Goal: Task Accomplishment & Management: Use online tool/utility

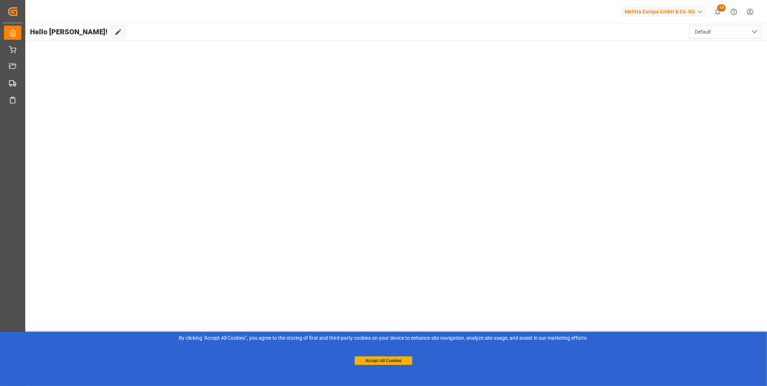
click at [391, 367] on div "By clicking "Accept All Cookies”, you agree to the storing of first and third-p…" at bounding box center [383, 350] width 767 height 36
click at [373, 357] on button "Accept All Cookies" at bounding box center [384, 360] width 58 height 9
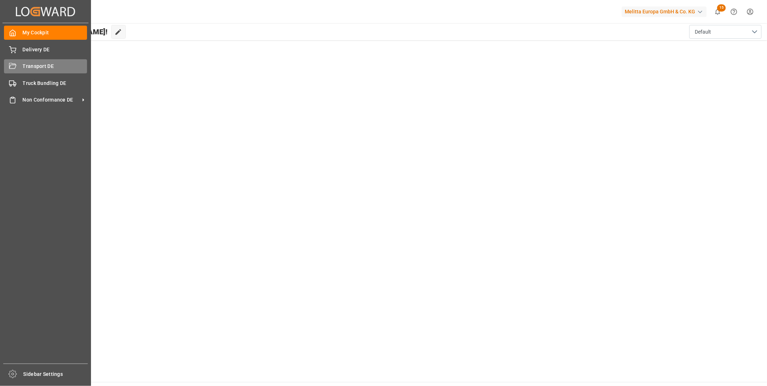
click at [17, 72] on div "Transport DE Transport DE" at bounding box center [45, 66] width 83 height 14
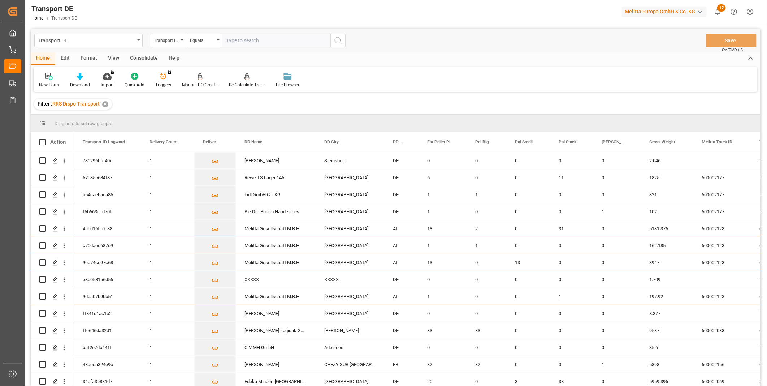
drag, startPoint x: 140, startPoint y: 60, endPoint x: 107, endPoint y: 71, distance: 35.3
click at [140, 60] on div "Consolidate" at bounding box center [144, 58] width 39 height 12
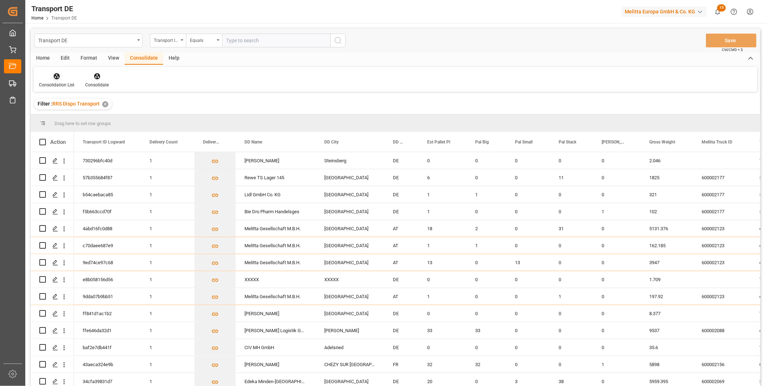
click at [56, 75] on icon at bounding box center [56, 76] width 7 height 7
click at [132, 138] on div "Truck Bundling RRS Dispo Export" at bounding box center [95, 131] width 109 height 15
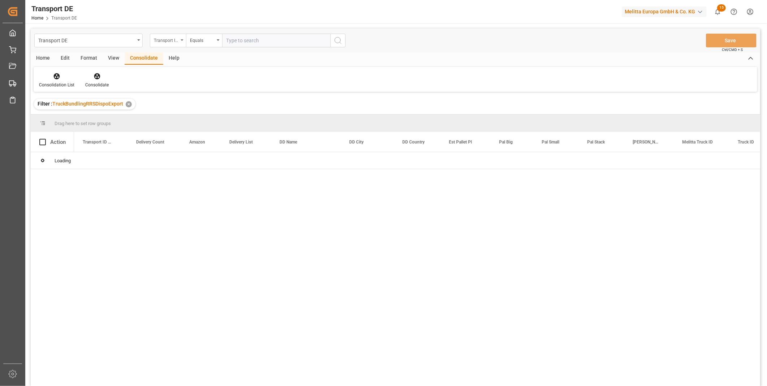
click at [178, 37] on div "Transport ID Logward" at bounding box center [168, 41] width 36 height 14
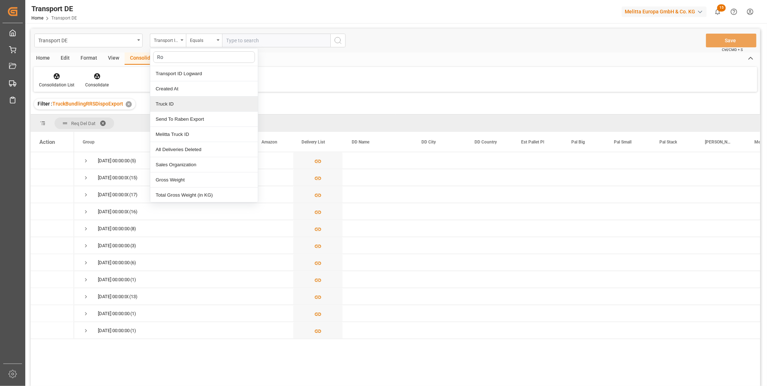
type input "Rou"
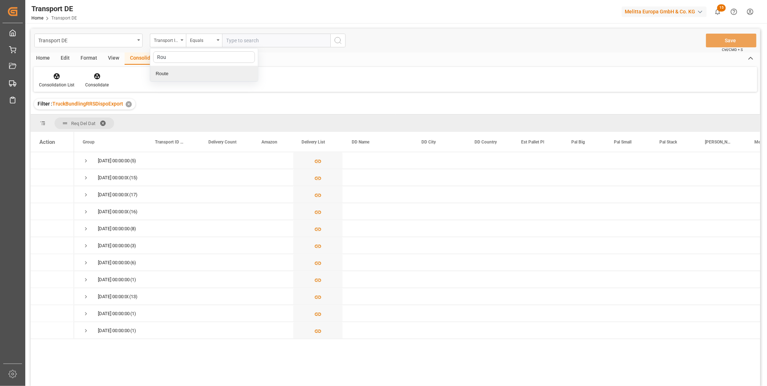
click at [196, 71] on div "Route" at bounding box center [204, 73] width 108 height 15
click at [197, 40] on div "Equals" at bounding box center [202, 39] width 25 height 8
click at [212, 116] on div "Starts with" at bounding box center [240, 119] width 108 height 15
type input "PL"
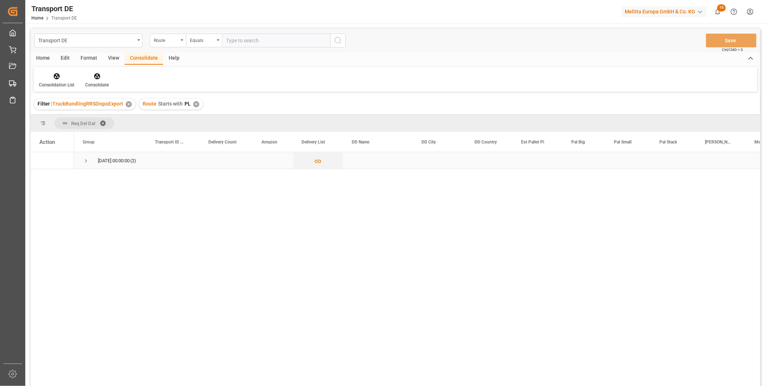
click at [84, 160] on span "Press SPACE to select this row." at bounding box center [86, 161] width 7 height 7
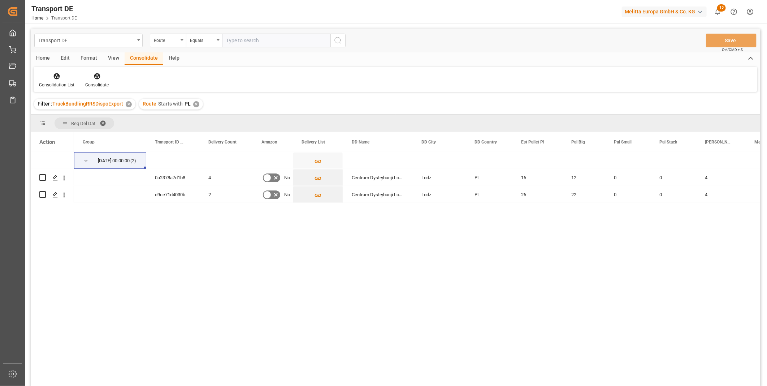
click at [254, 233] on div "09.09.2025 00:00:00 (2) 0a2378a7d1b8 4 No Centrum Dystrybucji Lodz 3 Lodz PL 16…" at bounding box center [417, 271] width 686 height 238
drag, startPoint x: 411, startPoint y: 146, endPoint x: 427, endPoint y: 154, distance: 17.8
click at [427, 154] on div "Action Group Transport ID Logward Delivery Count (2) 4" at bounding box center [396, 261] width 730 height 259
click at [44, 175] on input "Press Space to toggle row selection (unchecked)" at bounding box center [42, 177] width 7 height 7
checkbox input "true"
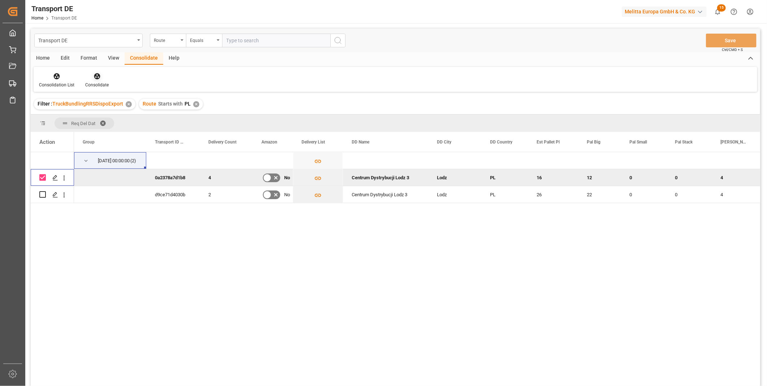
click at [92, 80] on div "Consolidate" at bounding box center [97, 80] width 34 height 16
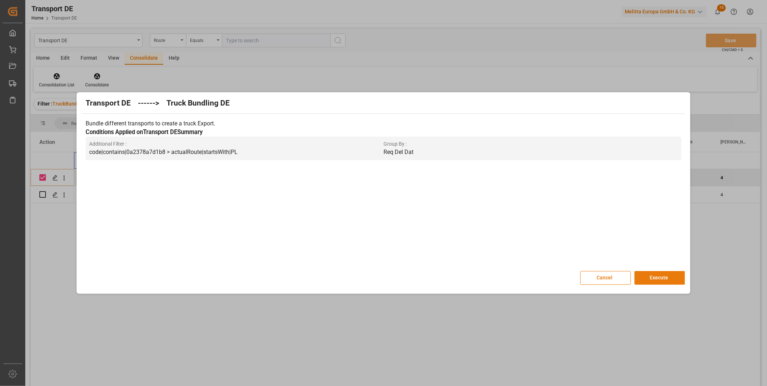
click at [651, 277] on button "Execute" at bounding box center [660, 278] width 51 height 14
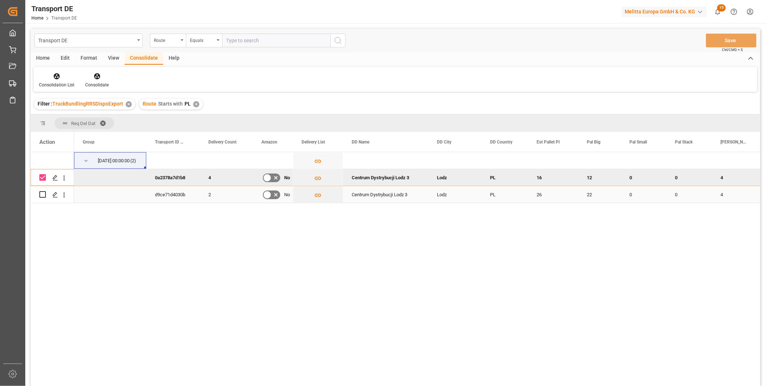
click at [42, 193] on input "Press Space to toggle row selection (unchecked)" at bounding box center [42, 194] width 7 height 7
checkbox input "true"
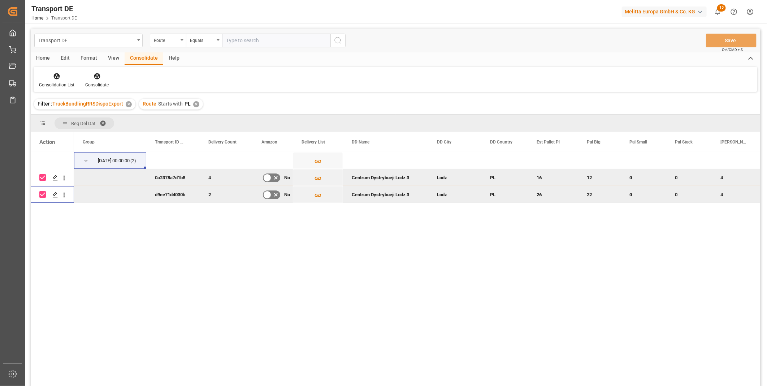
click at [42, 180] on input "Press Space to toggle row selection (checked)" at bounding box center [42, 177] width 7 height 7
checkbox input "false"
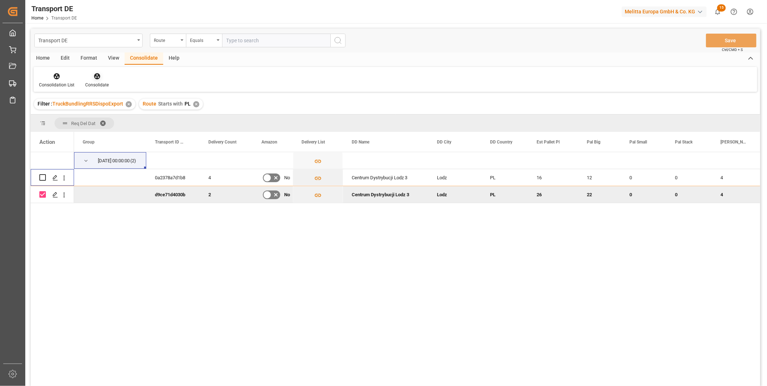
click at [102, 81] on div "Consolidate" at bounding box center [97, 80] width 34 height 16
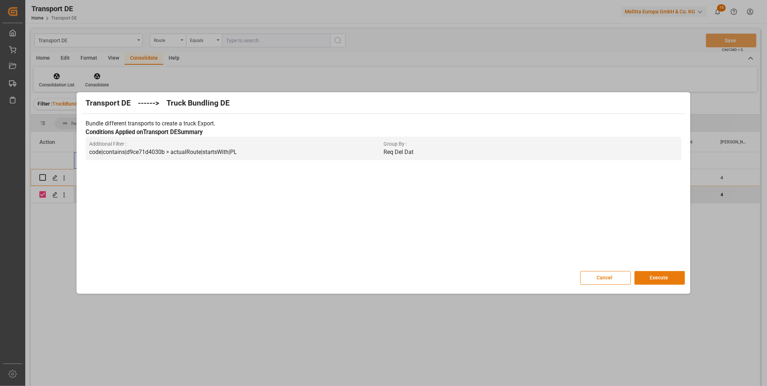
click at [666, 277] on button "Execute" at bounding box center [660, 278] width 51 height 14
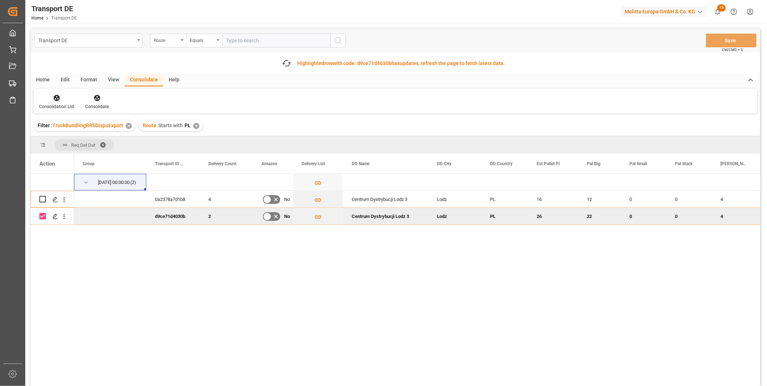
click at [59, 104] on div "Consolidation List" at bounding box center [56, 106] width 35 height 7
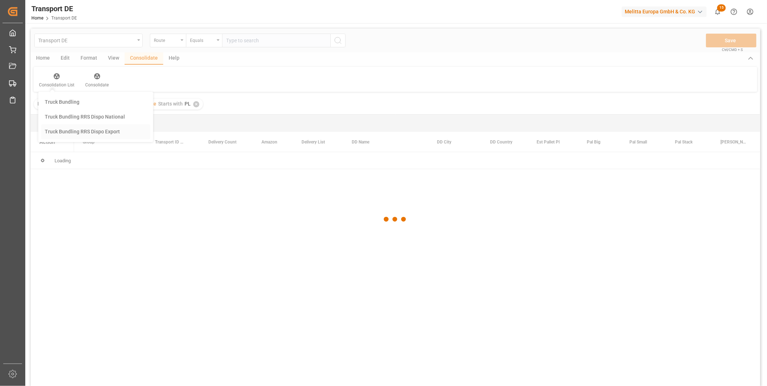
click at [84, 148] on div "Transport DE Route Equals Save Ctrl/CMD + S Home Edit Format View Consolidate H…" at bounding box center [396, 217] width 730 height 376
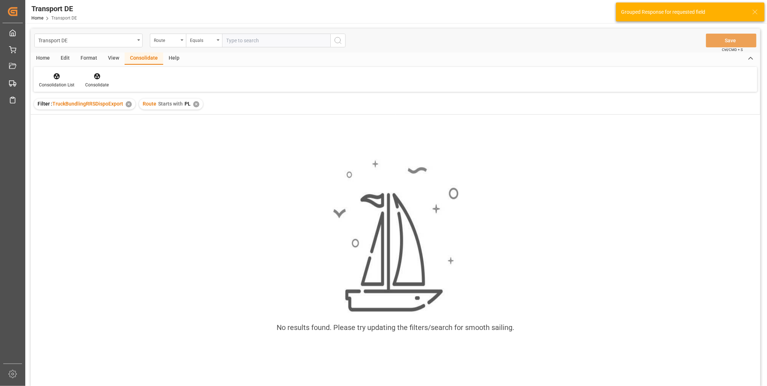
click at [194, 106] on div "✕" at bounding box center [196, 104] width 6 height 6
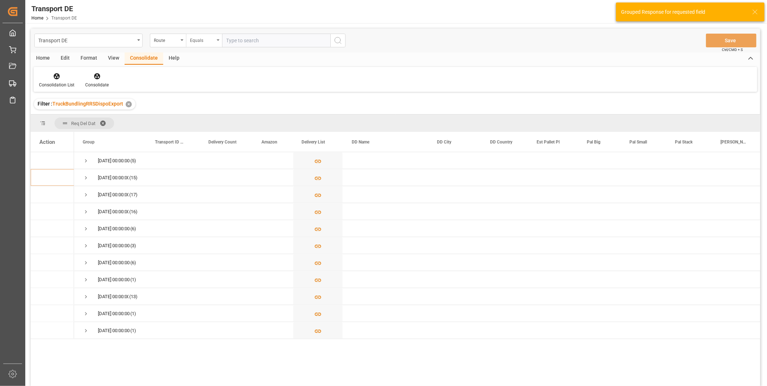
click at [208, 46] on div "Equals" at bounding box center [204, 41] width 36 height 14
click at [200, 118] on div "Starts with" at bounding box center [240, 119] width 108 height 15
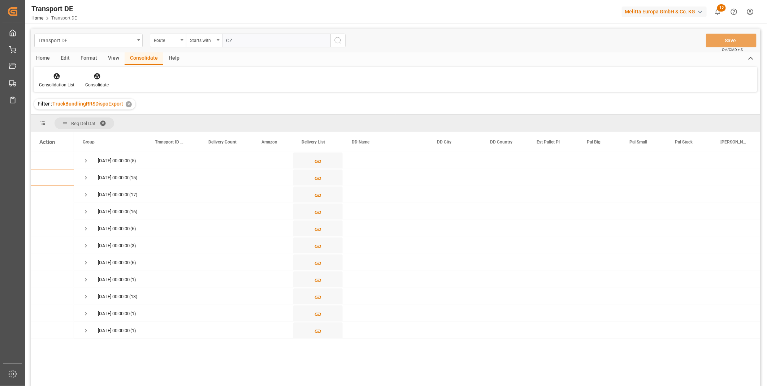
type input "CZ"
click at [340, 41] on circle "search button" at bounding box center [338, 40] width 6 height 6
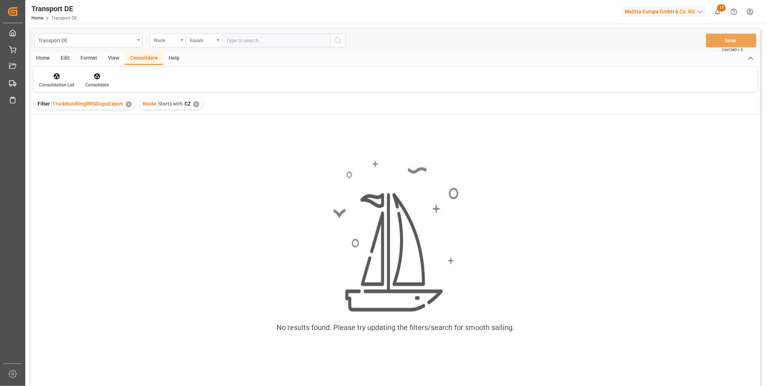
click at [194, 107] on div "✕" at bounding box center [196, 104] width 6 height 6
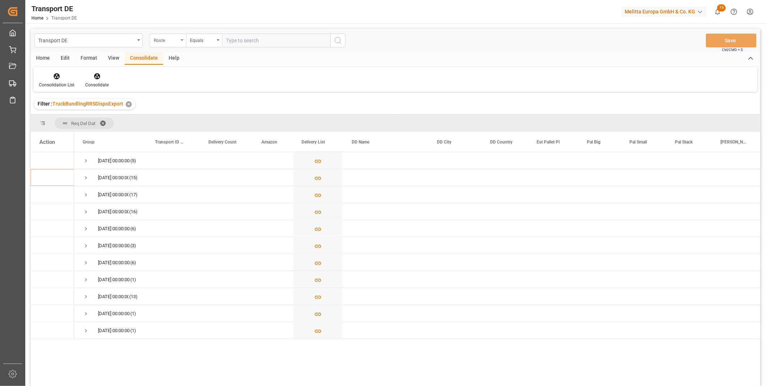
click at [173, 34] on div "Route" at bounding box center [168, 41] width 36 height 14
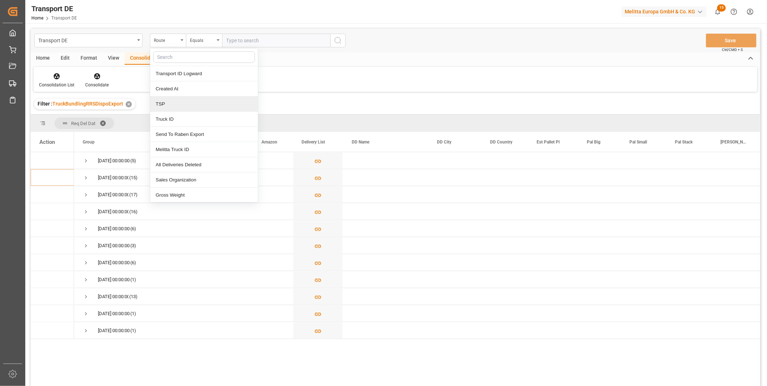
click at [168, 104] on div "TSP" at bounding box center [204, 103] width 108 height 15
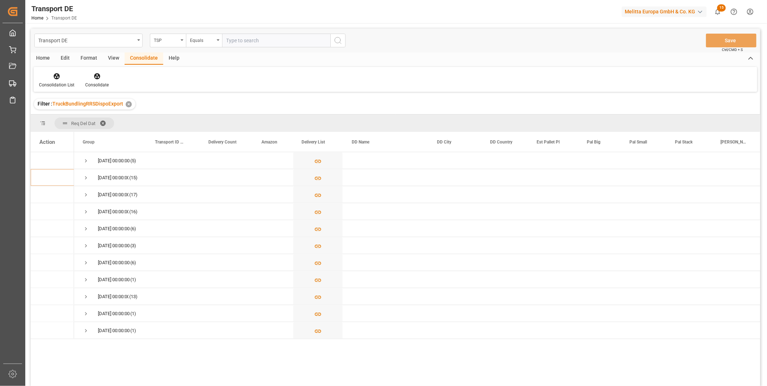
click at [268, 41] on input "text" at bounding box center [276, 41] width 108 height 14
type input "DACHSER COF FOODSERVICE"
click at [331, 40] on button "search button" at bounding box center [338, 41] width 15 height 14
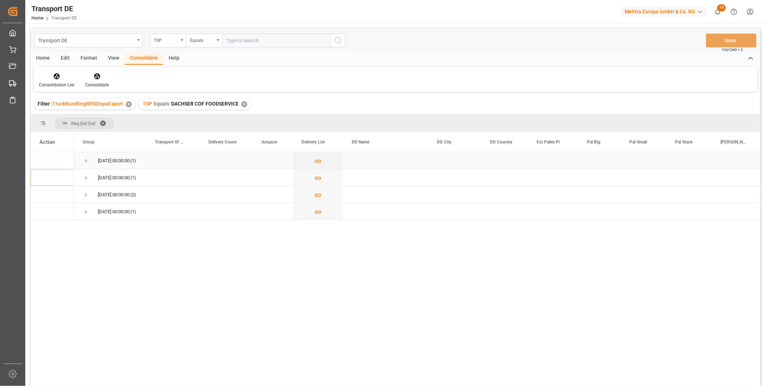
click at [83, 160] on span "Press SPACE to select this row." at bounding box center [86, 161] width 7 height 7
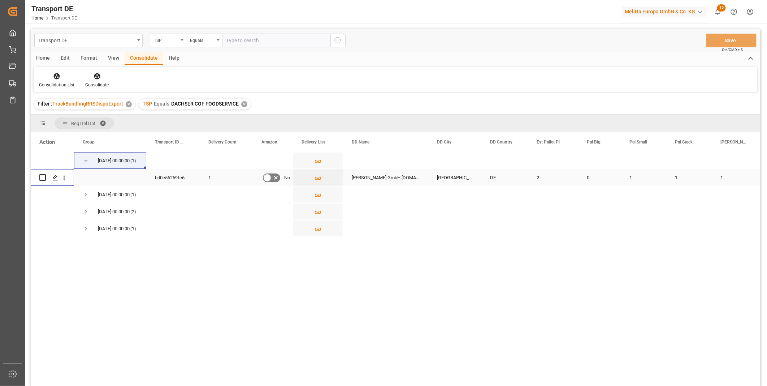
click at [44, 178] on input "Press Space to toggle row selection (unchecked)" at bounding box center [42, 177] width 7 height 7
checkbox input "true"
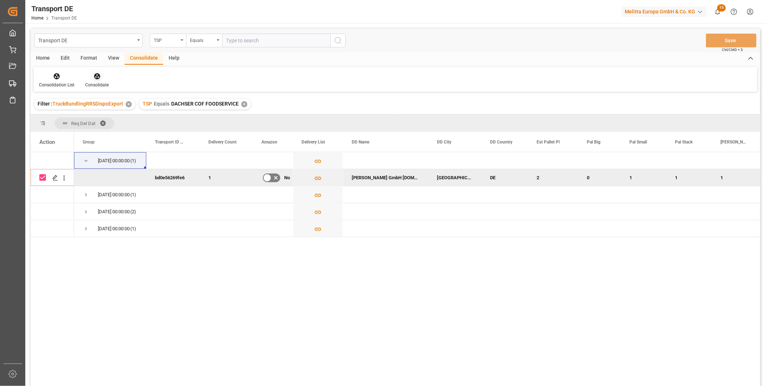
click at [93, 81] on div "Consolidate" at bounding box center [97, 80] width 34 height 16
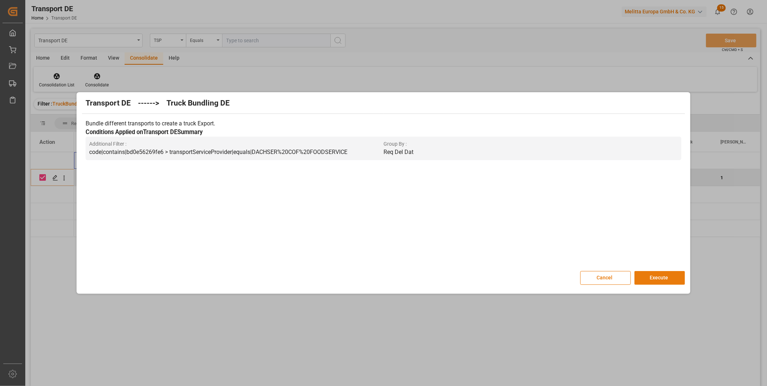
click at [647, 277] on button "Execute" at bounding box center [660, 278] width 51 height 14
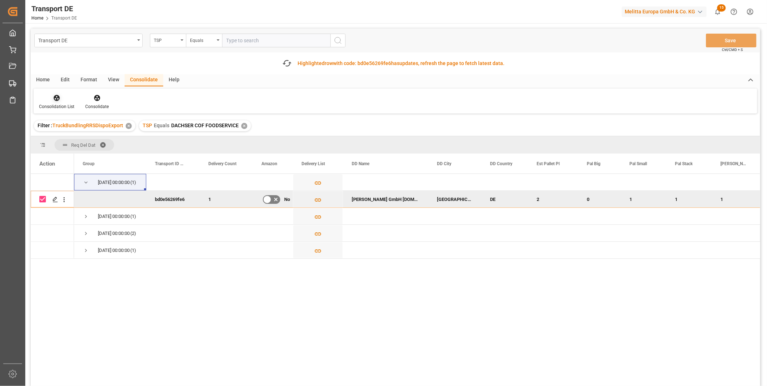
click at [65, 102] on div "Consolidation List" at bounding box center [57, 102] width 46 height 16
click at [79, 152] on div "Transport DE TSP Equals Save Ctrl/CMD + S Fetch latest updates Highlighted row …" at bounding box center [396, 228] width 730 height 398
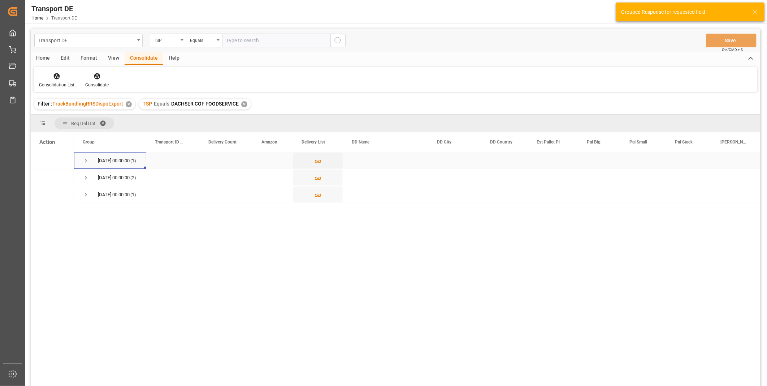
click at [81, 164] on div "09.09.2025 00:00:00 (1)" at bounding box center [110, 160] width 72 height 17
click at [83, 158] on span "Press SPACE to select this row." at bounding box center [86, 161] width 7 height 7
click at [42, 178] on input "Press Space to toggle row selection (unchecked)" at bounding box center [42, 177] width 7 height 7
checkbox input "true"
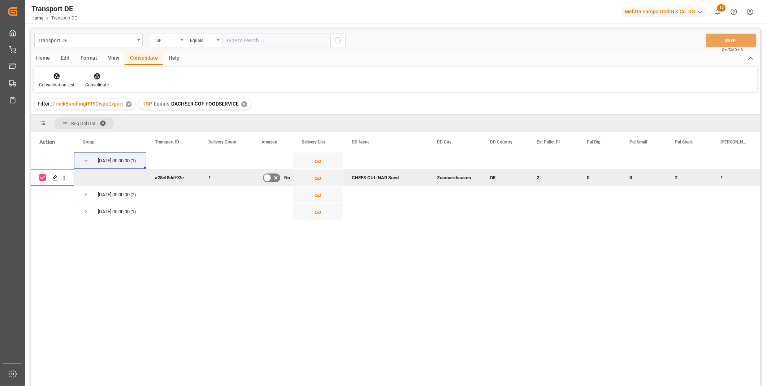
click at [92, 85] on div "Consolidate" at bounding box center [96, 85] width 23 height 7
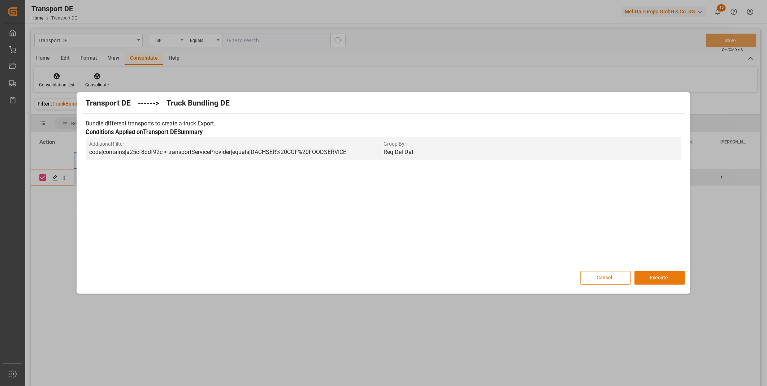
click at [650, 273] on button "Execute" at bounding box center [660, 278] width 51 height 14
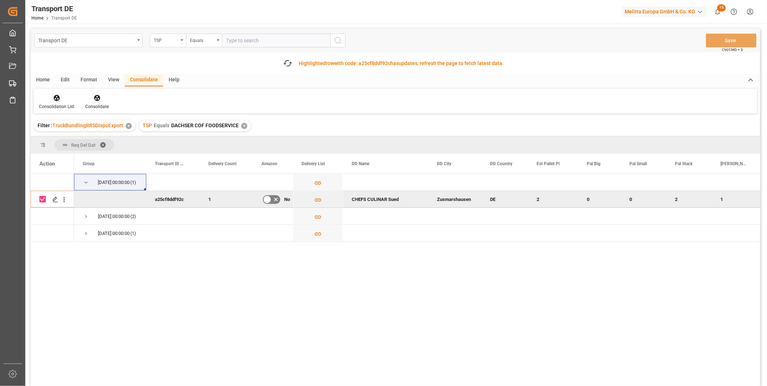
click at [54, 106] on div "Consolidation List" at bounding box center [56, 106] width 35 height 7
click at [81, 152] on div "Transport DE TSP Equals Save Ctrl/CMD + S Fetch latest updates Highlighted row …" at bounding box center [396, 228] width 730 height 398
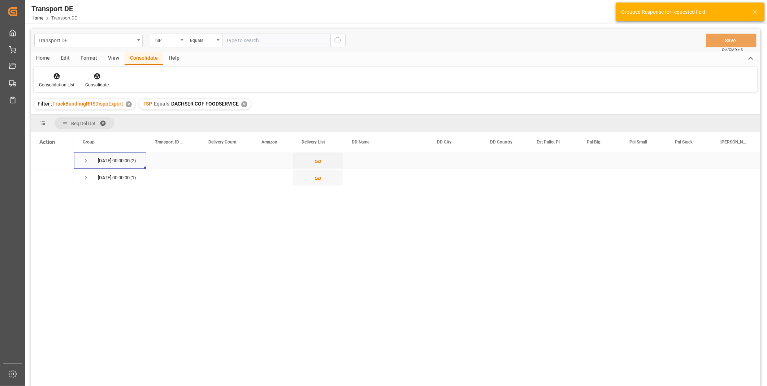
click at [83, 160] on span "Press SPACE to select this row." at bounding box center [86, 161] width 7 height 7
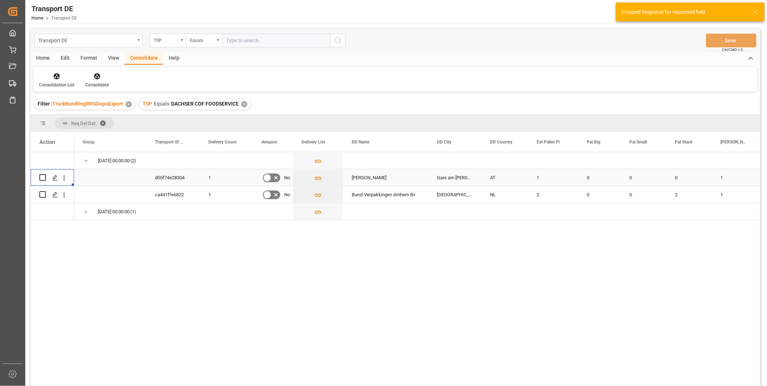
click at [48, 178] on div "Press SPACE to select this row." at bounding box center [52, 177] width 26 height 16
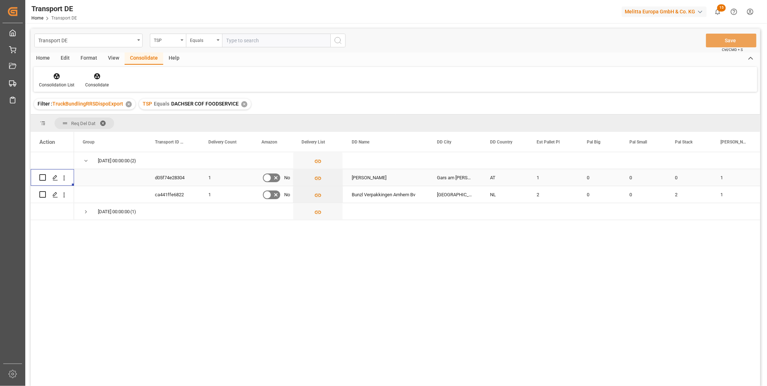
click at [44, 177] on input "Press Space to toggle row selection (unchecked)" at bounding box center [42, 177] width 7 height 7
checkbox input "true"
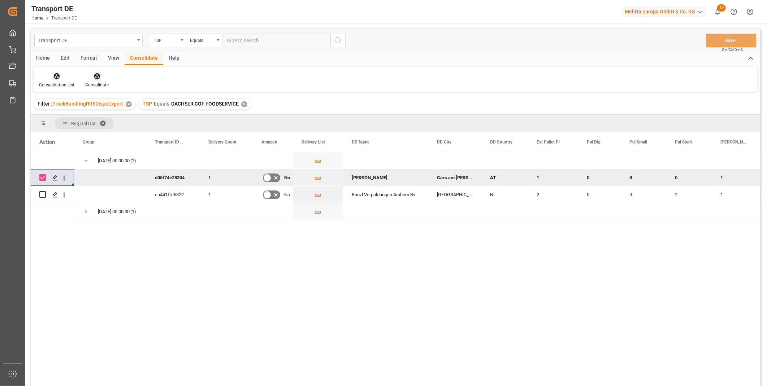
click at [96, 79] on icon at bounding box center [97, 76] width 7 height 7
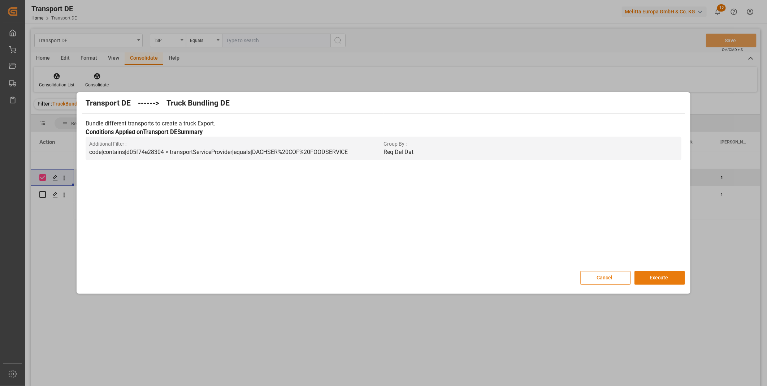
click at [657, 276] on button "Execute" at bounding box center [660, 278] width 51 height 14
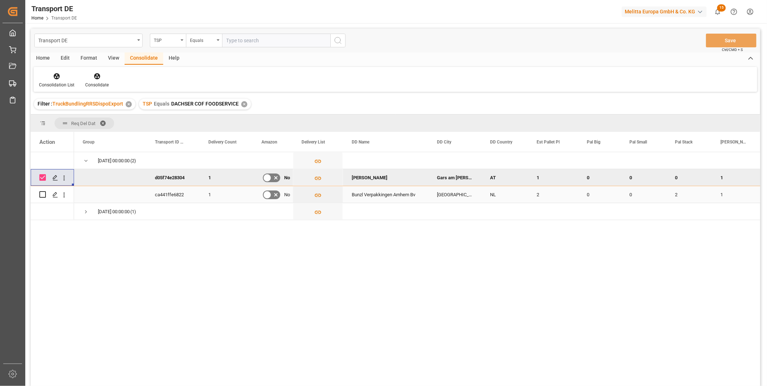
click at [43, 194] on input "Press Space to toggle row selection (unchecked)" at bounding box center [42, 194] width 7 height 7
checkbox input "true"
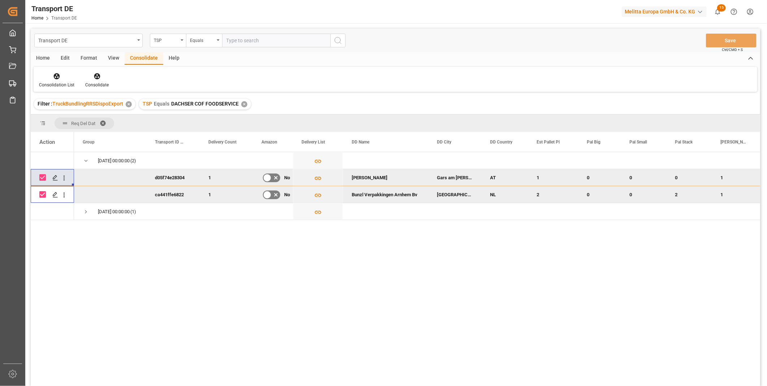
click at [42, 178] on input "Press Space to toggle row selection (checked)" at bounding box center [42, 177] width 7 height 7
checkbox input "false"
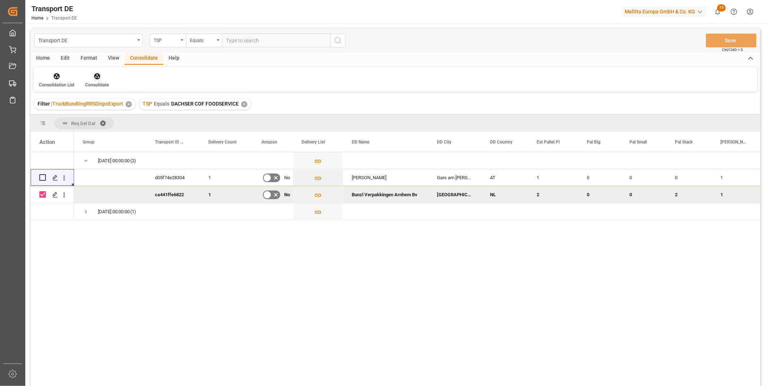
click at [94, 81] on div "Consolidate" at bounding box center [97, 80] width 34 height 16
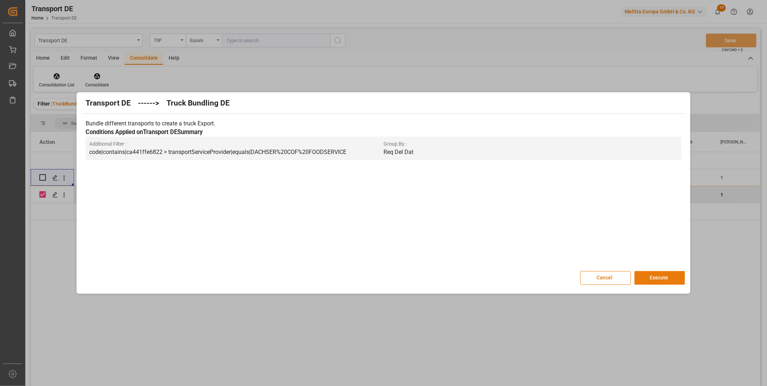
click at [650, 277] on button "Execute" at bounding box center [660, 278] width 51 height 14
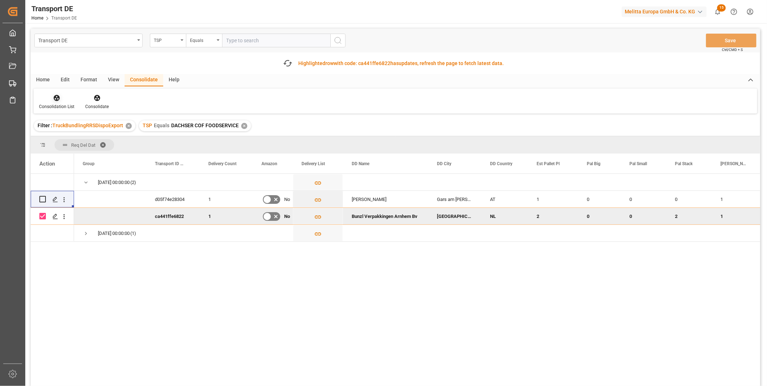
click at [64, 104] on div "Consolidation List" at bounding box center [56, 106] width 35 height 7
click at [85, 152] on div "Transport DE TSP Equals Save Ctrl/CMD + S Fetch latest updates Highlighted row …" at bounding box center [396, 228] width 730 height 398
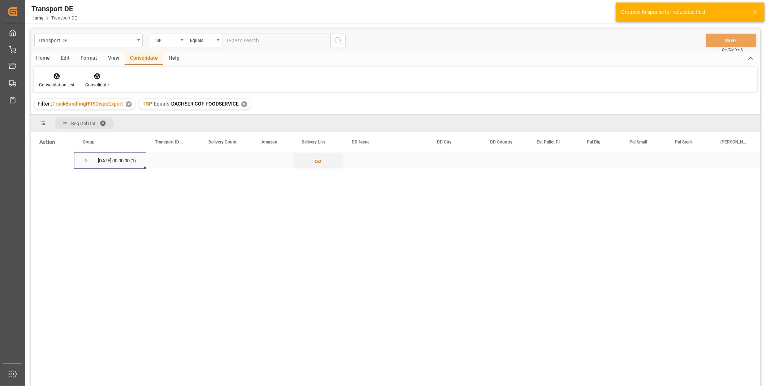
click at [82, 160] on div "12.09.2025 00:00:00 (1)" at bounding box center [110, 160] width 72 height 17
click at [87, 161] on span "Press SPACE to select this row." at bounding box center [86, 161] width 7 height 7
click at [42, 178] on input "Press Space to toggle row selection (unchecked)" at bounding box center [42, 177] width 7 height 7
checkbox input "true"
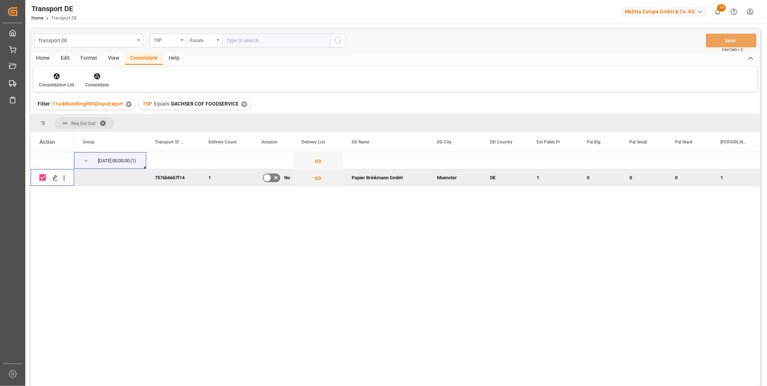
click at [102, 74] on div at bounding box center [96, 76] width 23 height 8
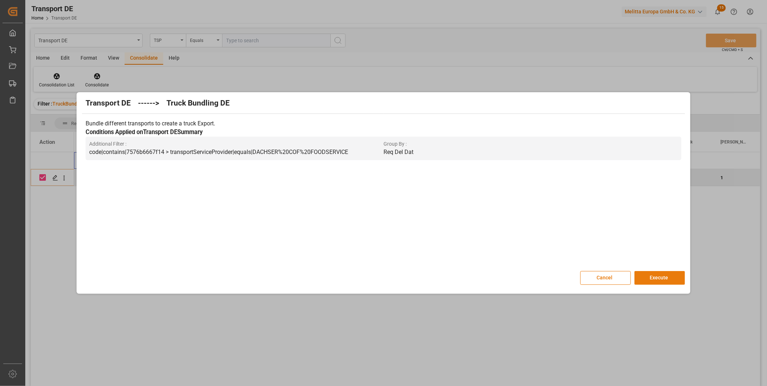
click at [651, 281] on button "Execute" at bounding box center [660, 278] width 51 height 14
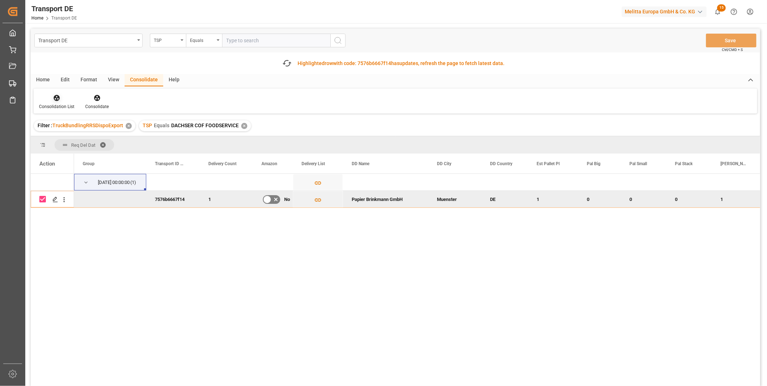
click at [59, 97] on icon at bounding box center [57, 98] width 6 height 6
click at [81, 150] on div "Transport DE TSP Equals Save Ctrl/CMD + S Fetch latest updates Highlighted row …" at bounding box center [396, 228] width 730 height 398
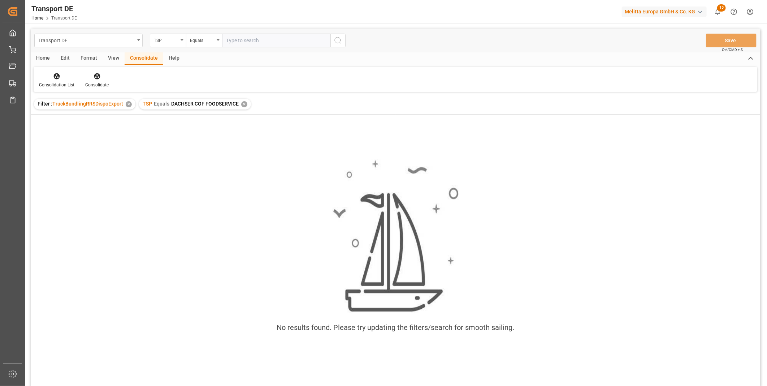
click at [245, 100] on div "TSP Equals DACHSER COF FOODSERVICE ✕" at bounding box center [195, 104] width 112 height 11
click at [245, 102] on div "TSP Equals DACHSER COF FOODSERVICE ✕" at bounding box center [195, 104] width 112 height 11
click at [243, 104] on div "✕" at bounding box center [244, 104] width 6 height 6
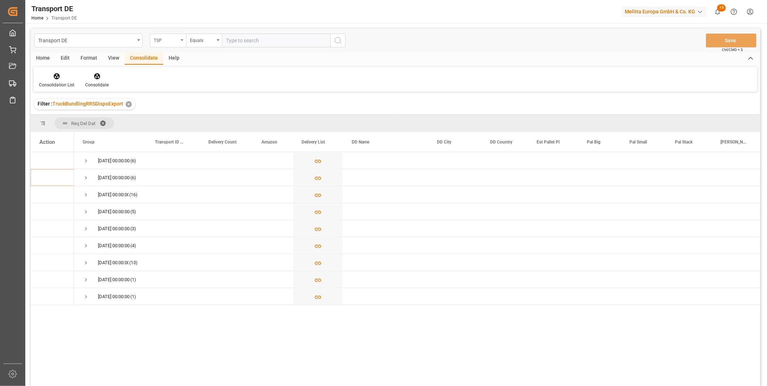
click at [158, 36] on div "TSP" at bounding box center [166, 39] width 25 height 8
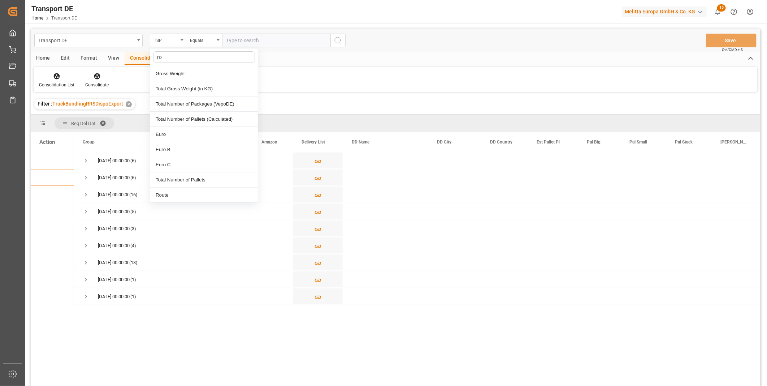
type input "rou"
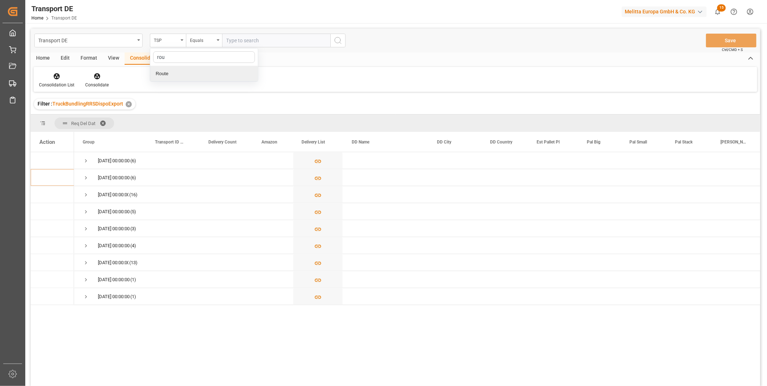
drag, startPoint x: 163, startPoint y: 69, endPoint x: 176, endPoint y: 64, distance: 13.5
click at [164, 70] on div "Route" at bounding box center [204, 73] width 108 height 15
click at [212, 39] on div "Equals" at bounding box center [202, 39] width 25 height 8
click at [211, 124] on div "Starts with" at bounding box center [240, 119] width 108 height 15
type input "3"
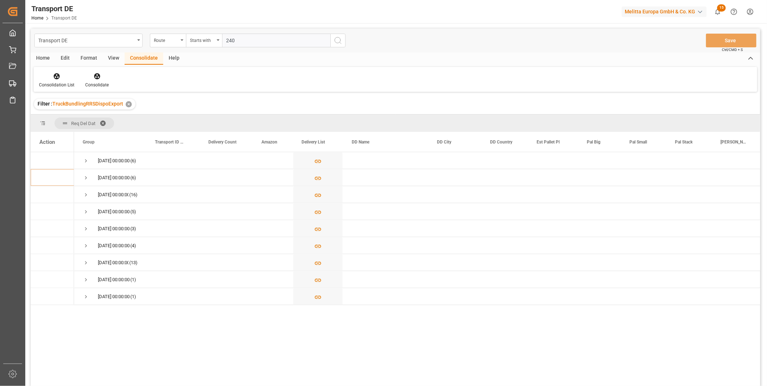
type input "240"
click at [353, 44] on div "Transport DE Route Starts with 240 Save Ctrl/CMD + S" at bounding box center [396, 41] width 730 height 24
click at [322, 37] on input "240" at bounding box center [276, 41] width 108 height 14
click at [333, 39] on button "search button" at bounding box center [338, 41] width 15 height 14
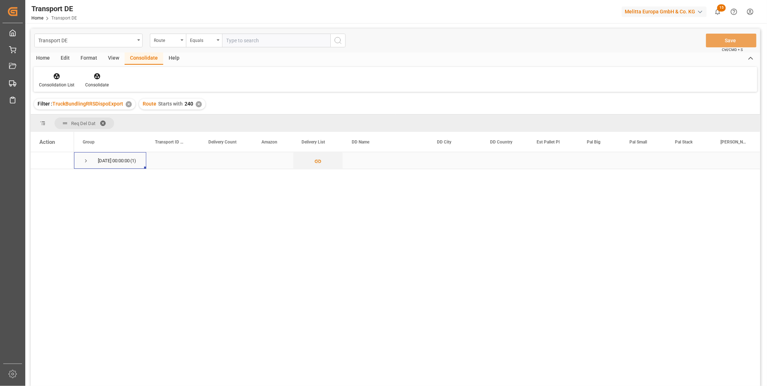
click at [87, 166] on span "Press SPACE to select this row." at bounding box center [86, 160] width 7 height 17
click at [38, 179] on div "Press SPACE to select this row." at bounding box center [52, 177] width 43 height 17
click at [40, 178] on input "Press Space to toggle row selection (unchecked)" at bounding box center [42, 177] width 7 height 7
checkbox input "true"
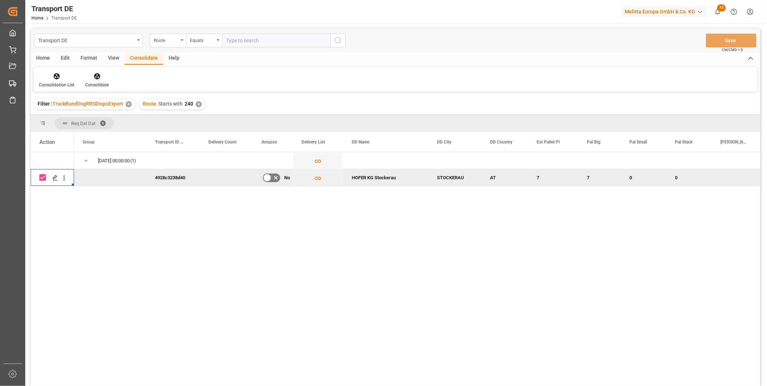
click at [92, 81] on div "Consolidate" at bounding box center [97, 80] width 34 height 16
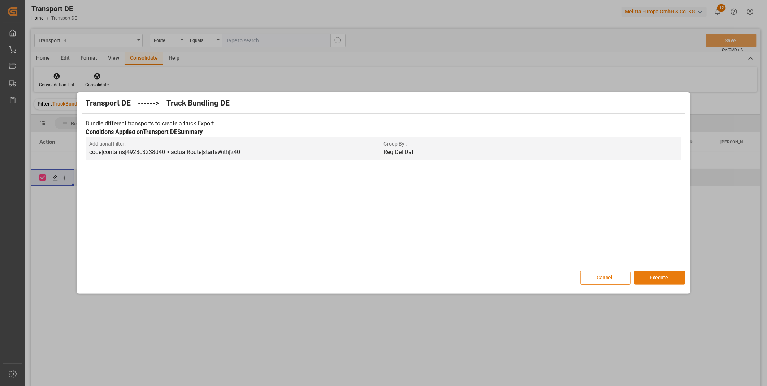
click at [640, 277] on button "Execute" at bounding box center [660, 278] width 51 height 14
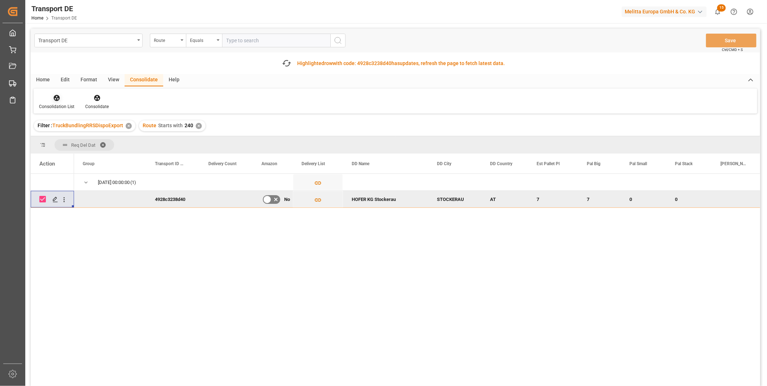
click at [73, 99] on div at bounding box center [56, 98] width 35 height 8
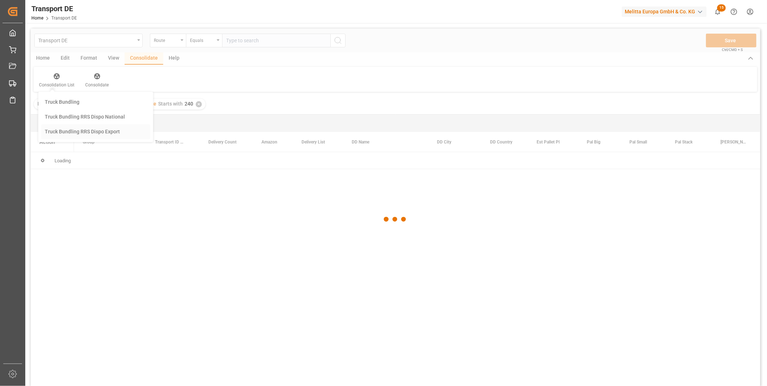
click at [117, 156] on div "Transport DE Route Equals Save Ctrl/CMD + S Home Edit Format View Consolidate H…" at bounding box center [396, 217] width 730 height 376
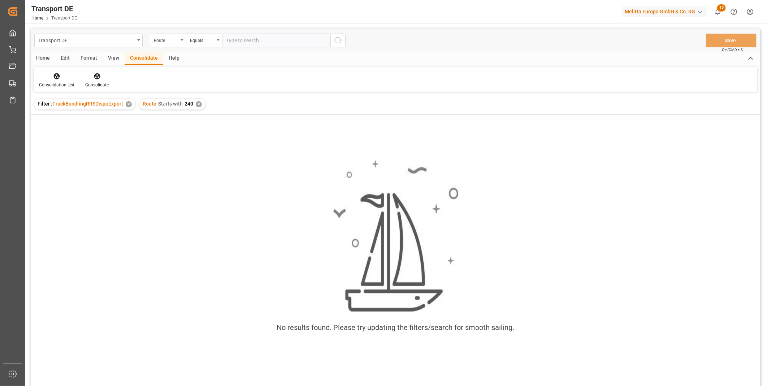
click at [201, 106] on div "Route Starts with 240 ✕" at bounding box center [172, 104] width 66 height 11
click at [196, 106] on div "✕" at bounding box center [199, 104] width 6 height 6
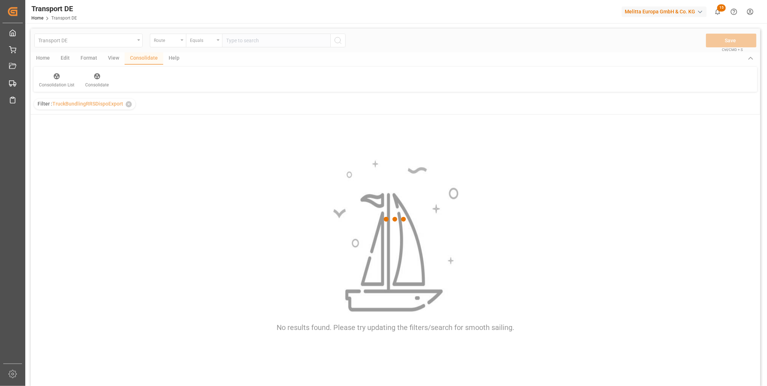
click at [208, 39] on div "Equals" at bounding box center [202, 39] width 25 height 8
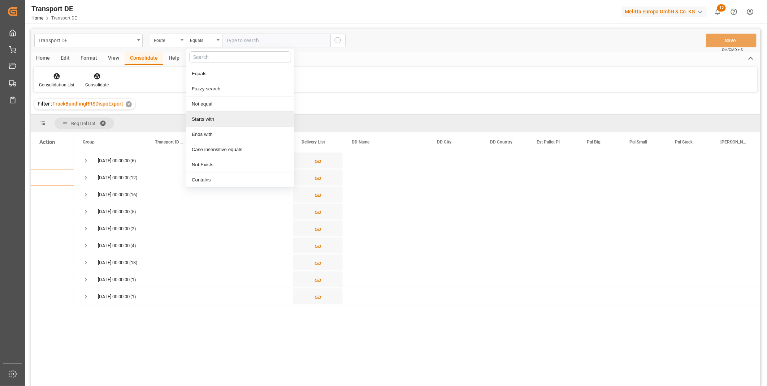
click at [212, 116] on div "Starts with" at bounding box center [240, 119] width 108 height 15
type input "CH"
click at [336, 42] on circle "search button" at bounding box center [338, 40] width 6 height 6
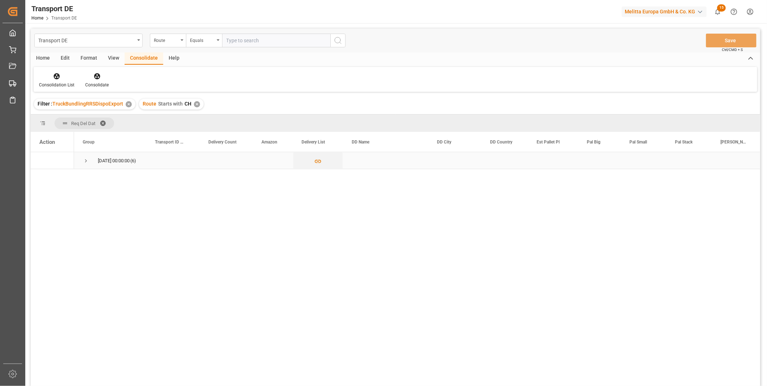
click at [88, 162] on span "05.09.2025 00:00:00 (6)" at bounding box center [110, 160] width 55 height 16
click at [87, 159] on span "Press SPACE to select this row." at bounding box center [86, 161] width 7 height 7
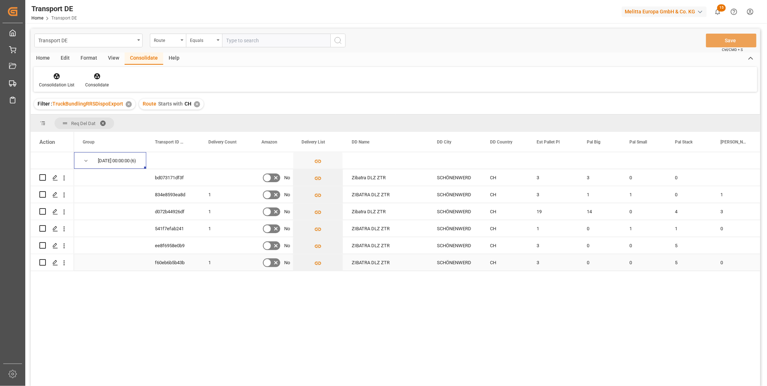
click at [44, 261] on input "Press Space to toggle row selection (unchecked)" at bounding box center [42, 262] width 7 height 7
checkbox input "true"
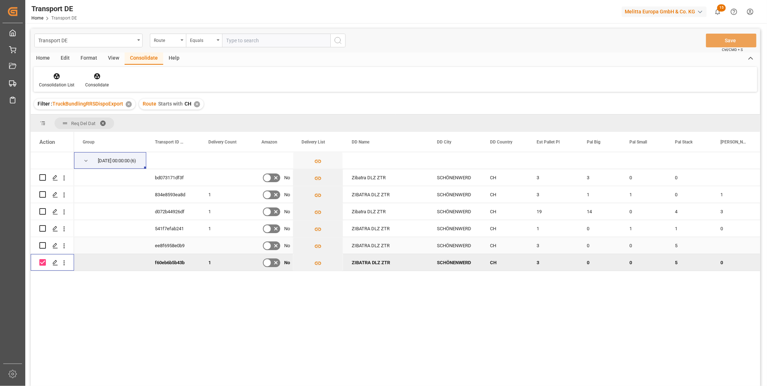
click at [46, 244] on input "Press Space to toggle row selection (unchecked)" at bounding box center [42, 245] width 7 height 7
checkbox input "true"
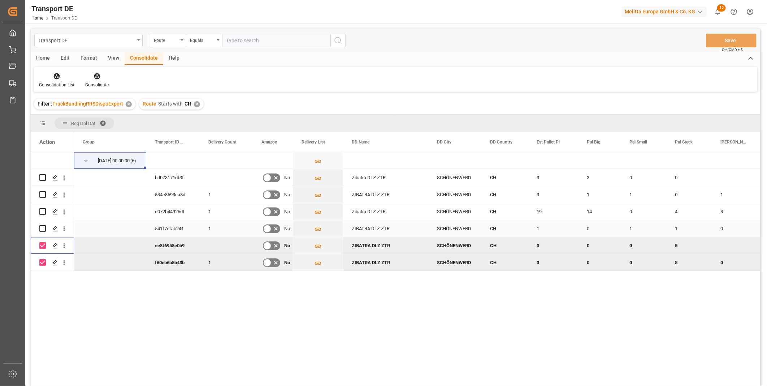
click at [42, 227] on input "Press Space to toggle row selection (unchecked)" at bounding box center [42, 228] width 7 height 7
checkbox input "true"
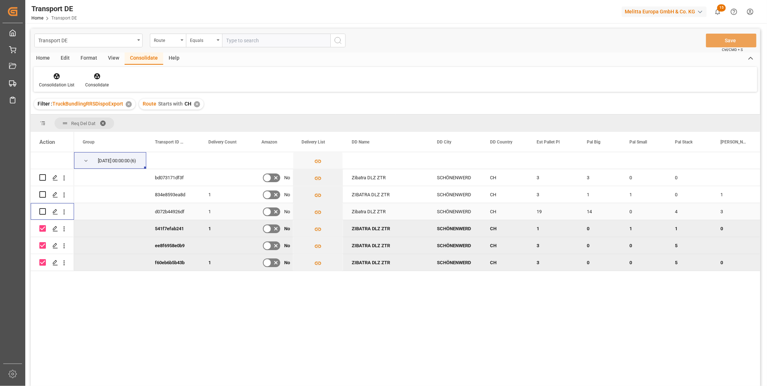
click at [42, 211] on input "Press Space to toggle row selection (unchecked)" at bounding box center [42, 211] width 7 height 7
checkbox input "true"
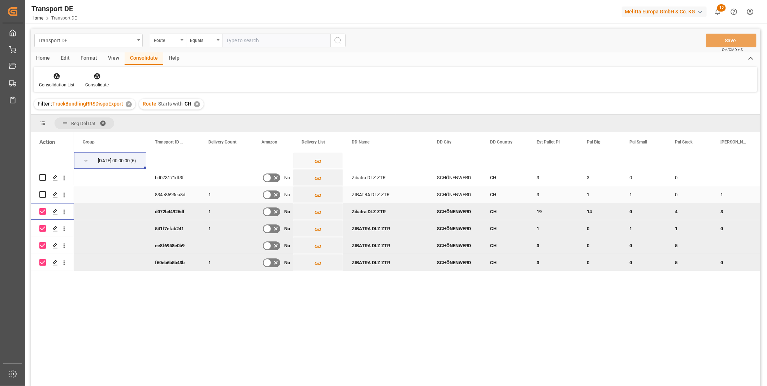
click at [42, 195] on input "Press Space to toggle row selection (unchecked)" at bounding box center [42, 194] width 7 height 7
checkbox input "true"
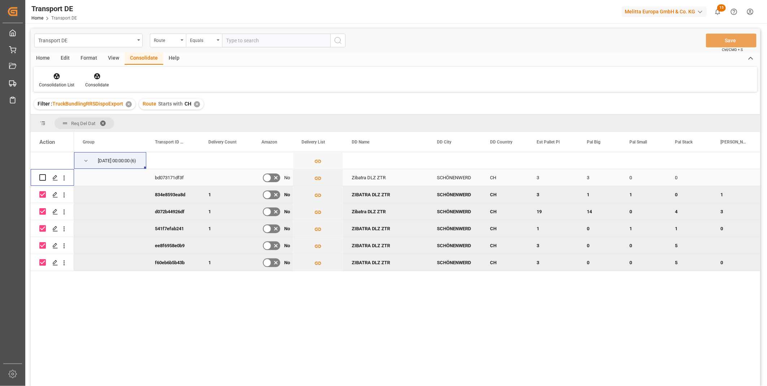
click at [45, 178] on input "Press Space to toggle row selection (unchecked)" at bounding box center [42, 177] width 7 height 7
checkbox input "true"
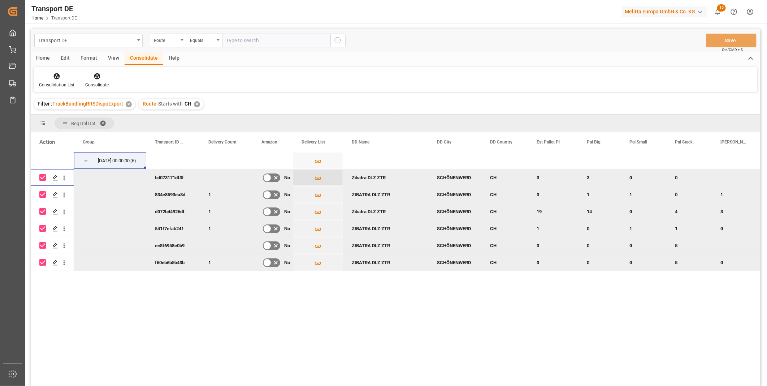
click at [318, 176] on icon "Press SPACE to deselect this row." at bounding box center [318, 179] width 8 height 8
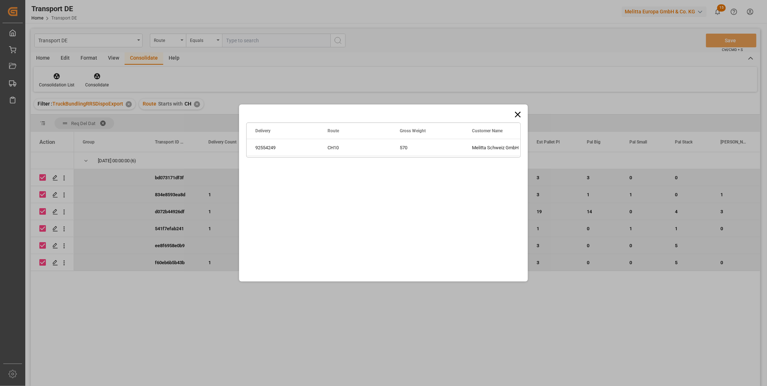
click at [518, 110] on icon at bounding box center [518, 114] width 10 height 10
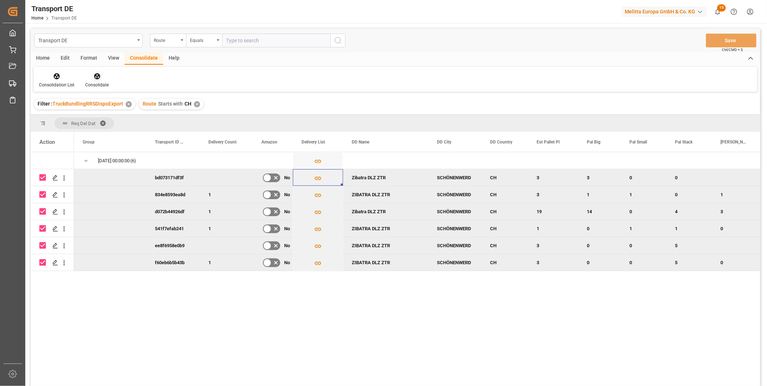
click at [98, 88] on div "Consolidate" at bounding box center [96, 85] width 23 height 7
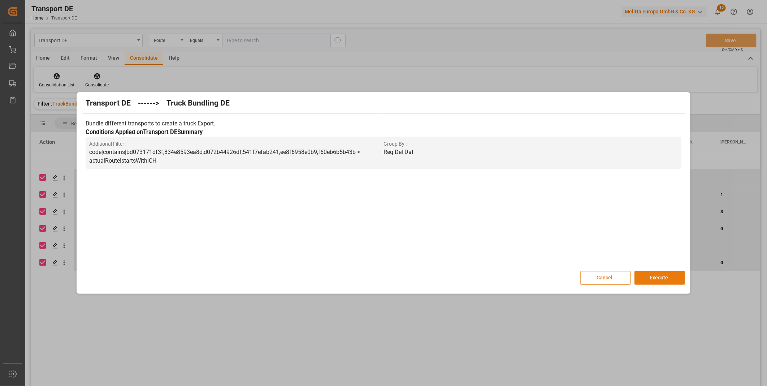
click at [665, 276] on button "Execute" at bounding box center [660, 278] width 51 height 14
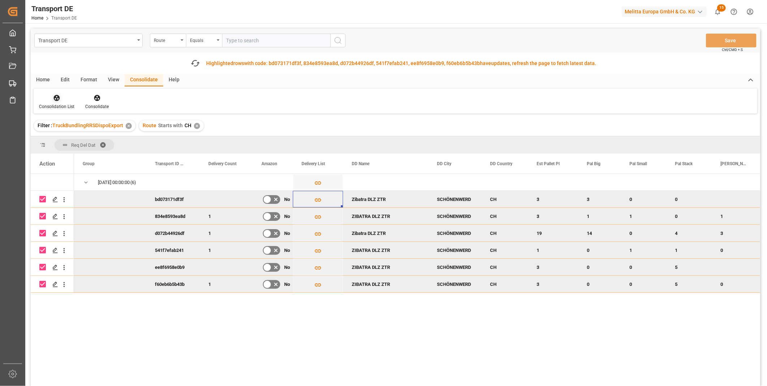
click at [49, 106] on div "Consolidation List" at bounding box center [56, 106] width 35 height 7
click at [96, 157] on div "Transport DE Route Equals Save Ctrl/CMD + S Fetch latest updates Highlighted ro…" at bounding box center [396, 228] width 730 height 398
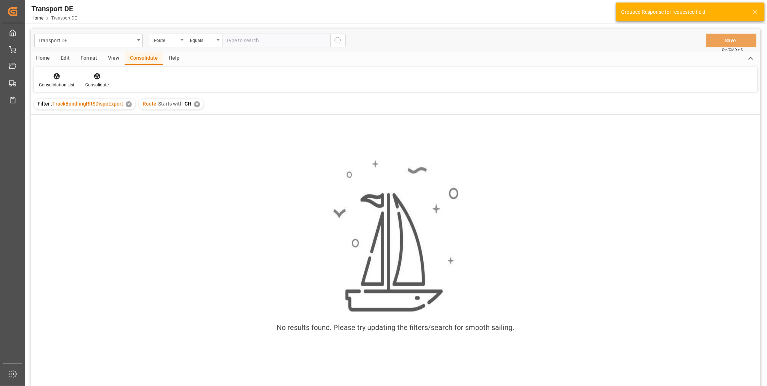
drag, startPoint x: 52, startPoint y: 374, endPoint x: 52, endPoint y: 386, distance: 11.6
click at [51, 378] on div "No results found. Please try updating the filters/search for smooth sailing." at bounding box center [396, 260] width 730 height 290
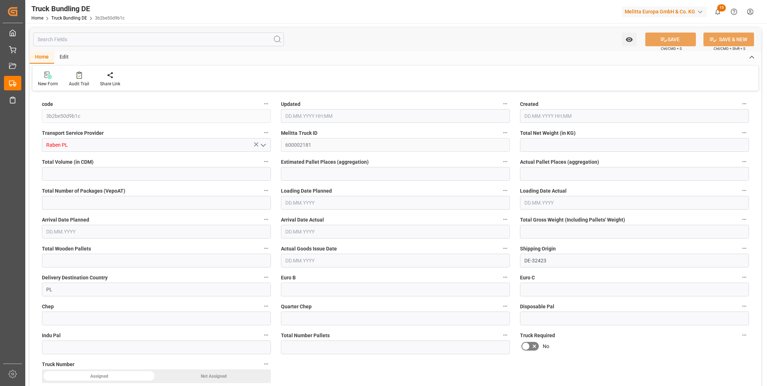
type input "3700.268"
type input "36726.59"
type input "26"
type input "0"
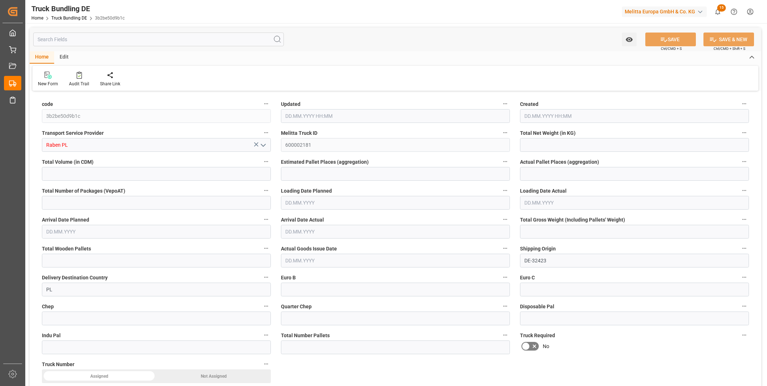
type input "4885"
type input "26"
type input "0"
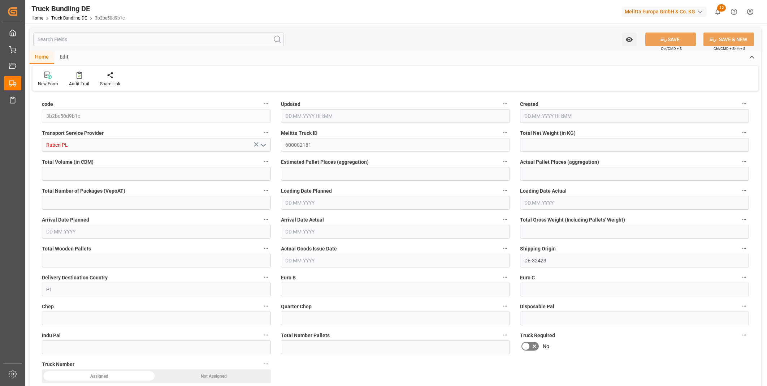
type input "0"
type input "02.09.2025 08:06"
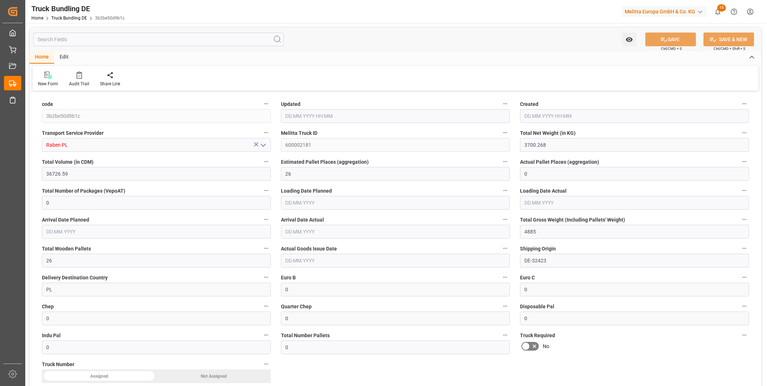
type input "02.09.2025 08:06"
type input "03.09.2025"
type input "09.09.2025"
type input "02.09.2025"
type input "265.372"
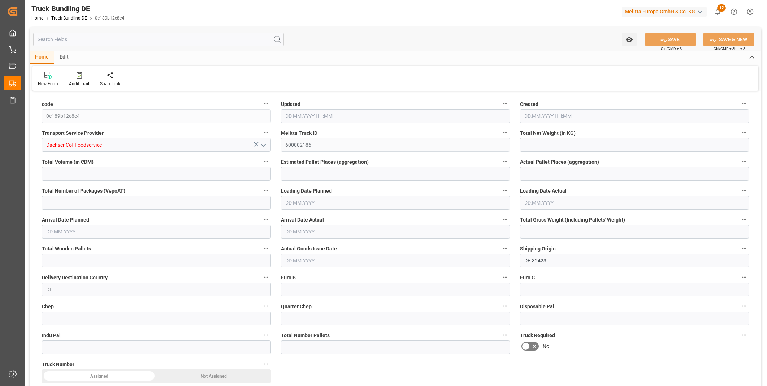
type input "1521.052"
type input "2"
type input "0"
type input "401.898"
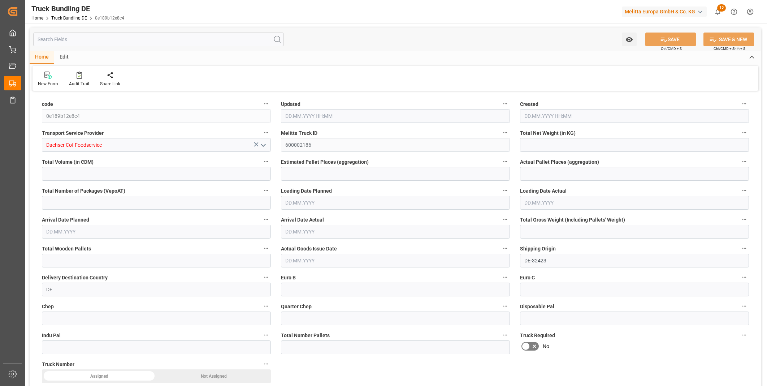
type input "3"
type input "0"
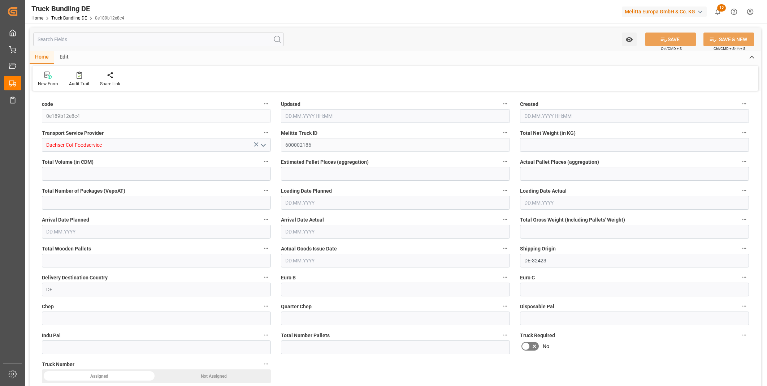
type input "0"
type input "02.09.2025 08:08"
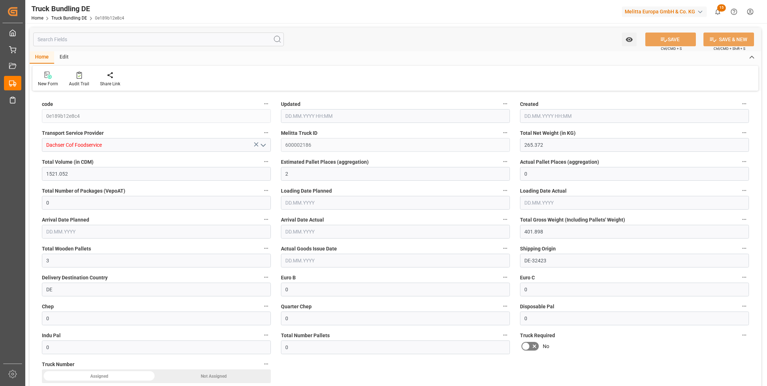
type input "05.09.2025"
type input "09.09.2025"
type input "[DATE]"
type input "124.791"
type input "637.884"
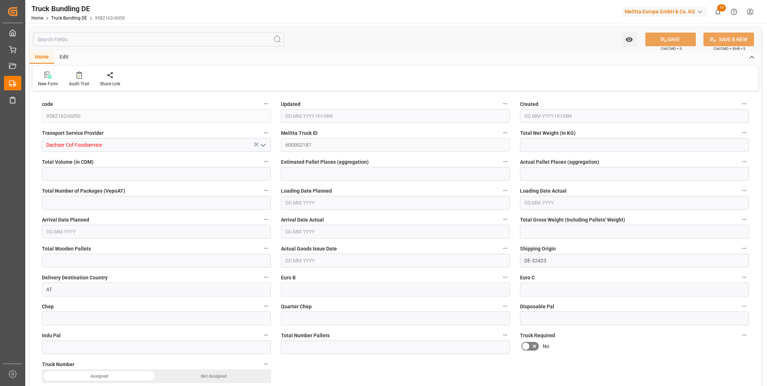
type input "1"
type input "0"
type input "171.48"
type input "1"
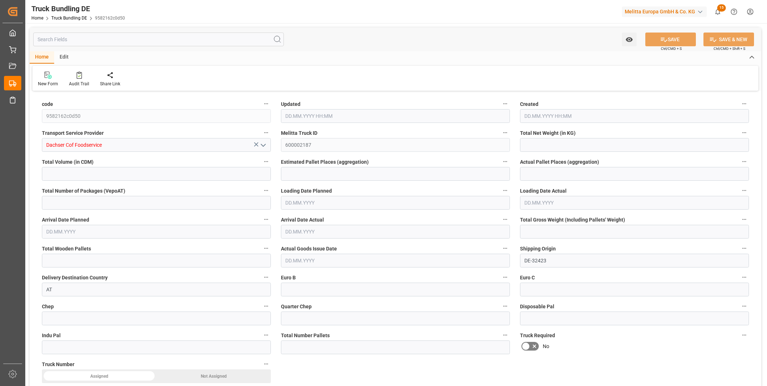
type input "0"
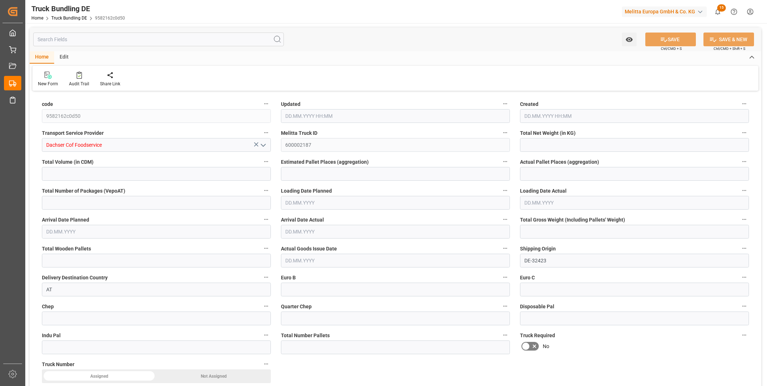
type input "0"
type input "02.09.2025 08:08"
type input "08.09.2025"
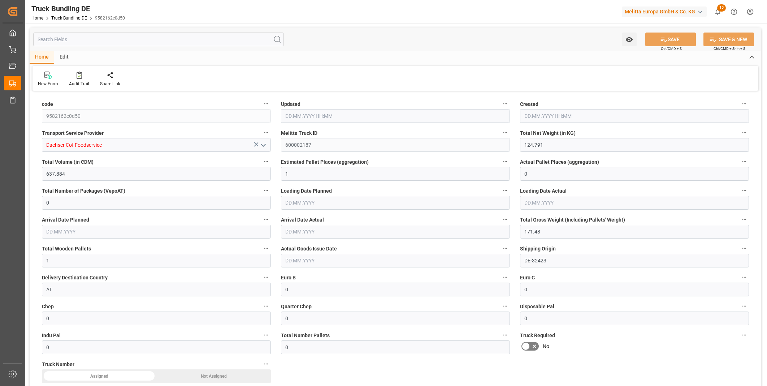
type input "[DATE]"
type input "497.08"
type input "2206.052"
type input "2"
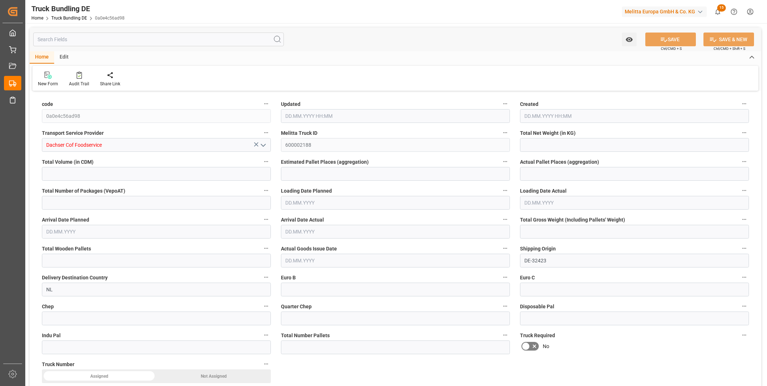
type input "0"
type input "667.01"
type input "3"
type input "0"
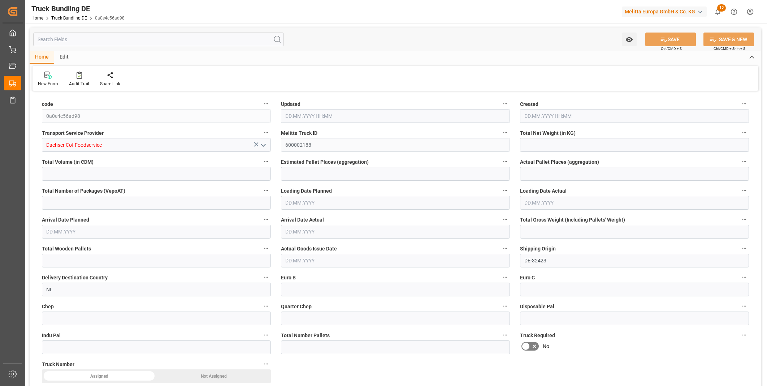
type input "0"
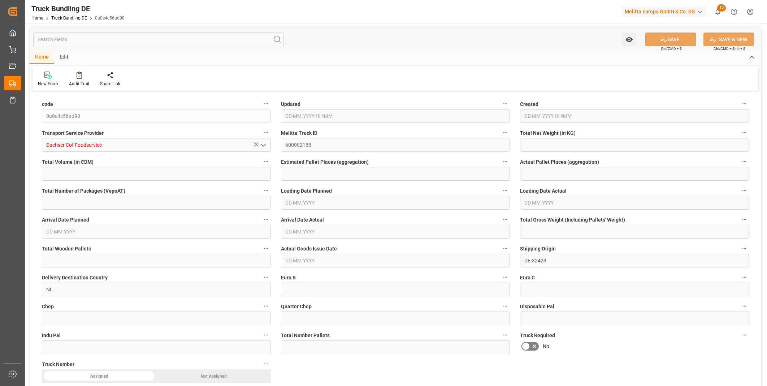
type input "0"
type input "02.09.2025 08:08"
type input "[DATE]"
type input "11.09.2025"
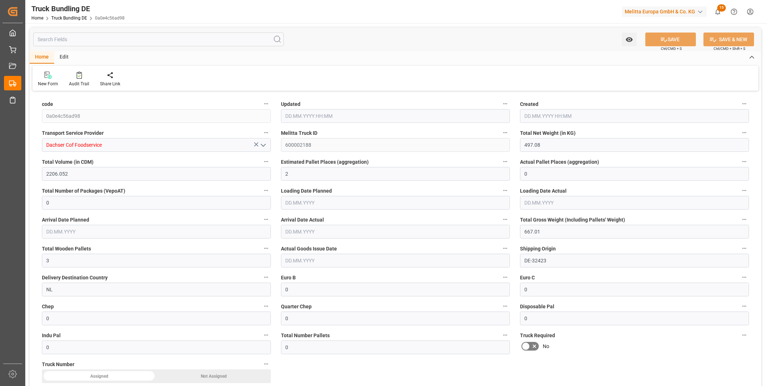
type input "[DATE]"
type input "02.09.2025 08:08"
type input "[DATE]"
type input "12.09.2025"
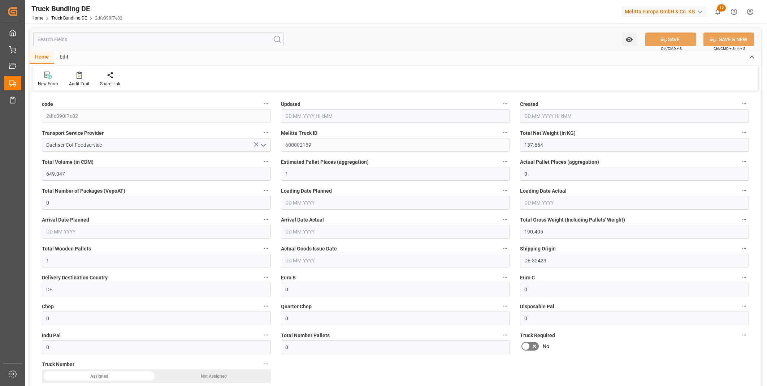
type input "[DATE]"
